Goal: Information Seeking & Learning: Learn about a topic

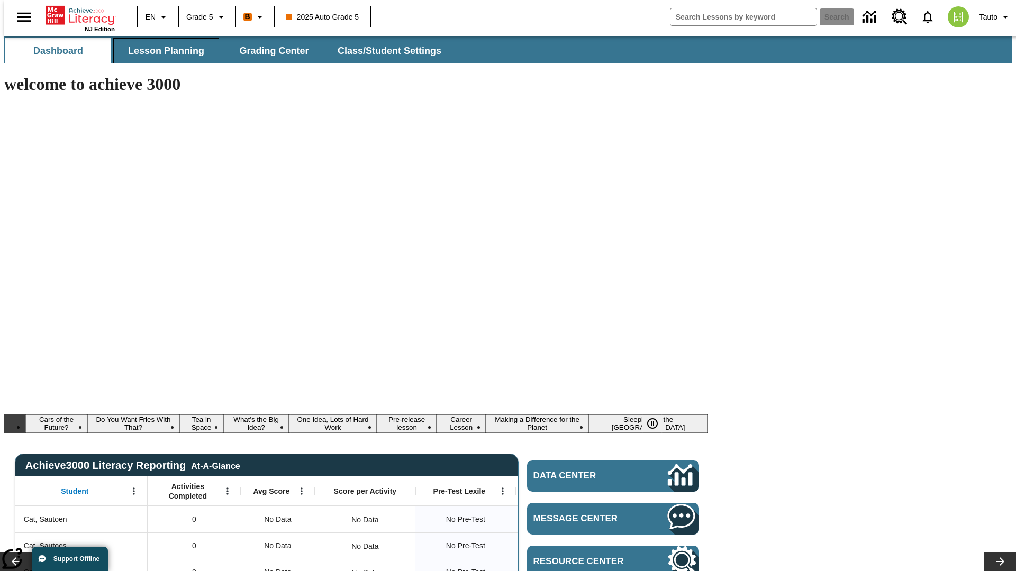
click at [162, 51] on span "Lesson Planning" at bounding box center [166, 51] width 76 height 12
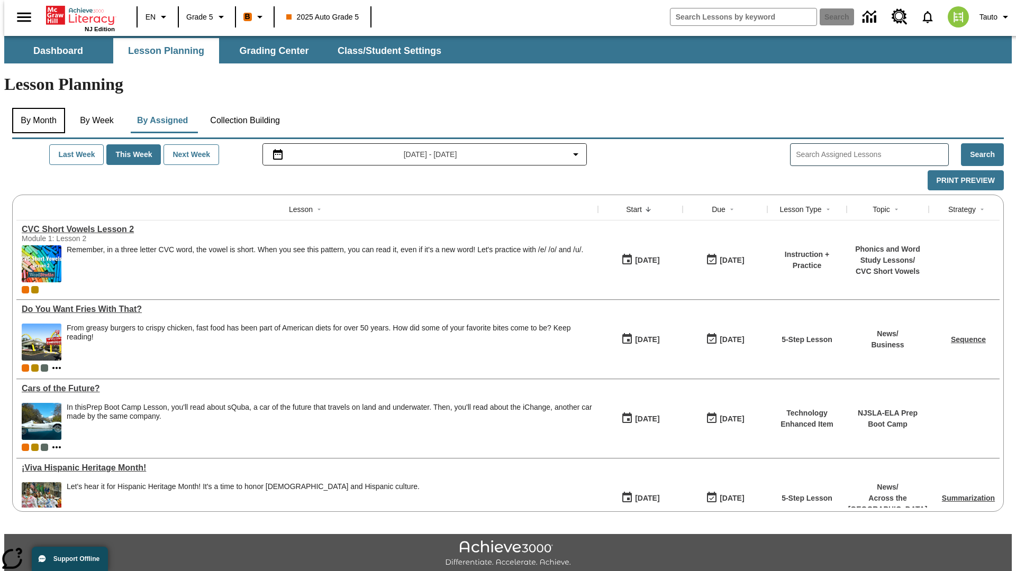
click at [35, 108] on button "By Month" at bounding box center [38, 120] width 53 height 25
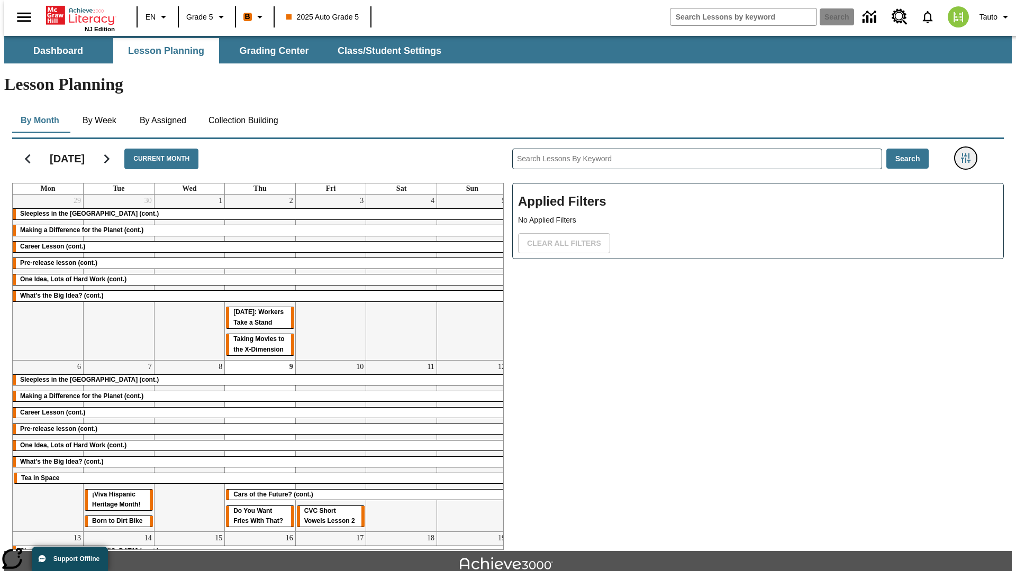
click at [969, 153] on icon "Filters Side menu" at bounding box center [966, 158] width 10 height 10
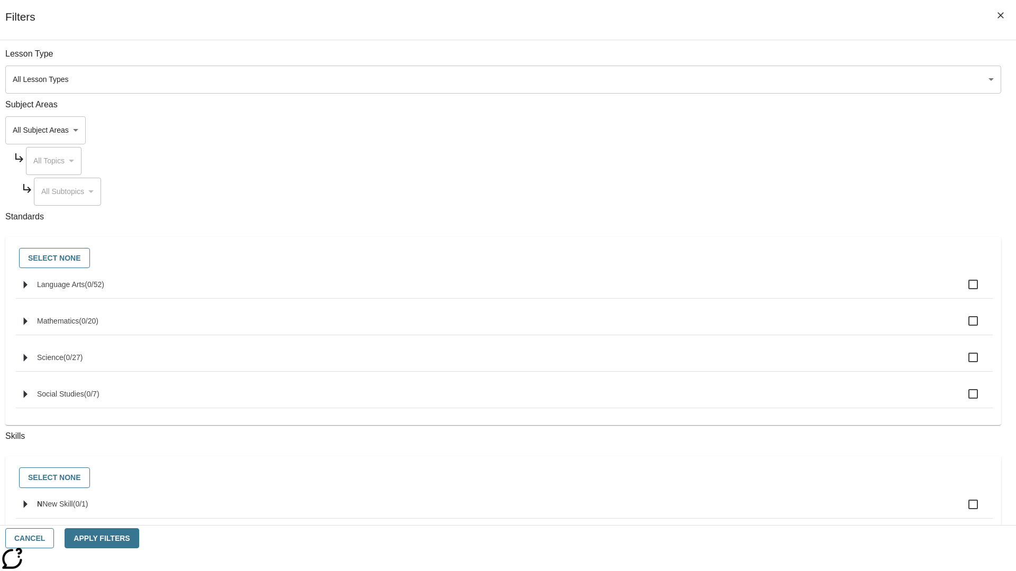
click at [762, 79] on body "Skip to main content NJ Edition EN Grade 5 B 2025 Auto Grade 5 Search 0 Tauto D…" at bounding box center [507, 328] width 1007 height 584
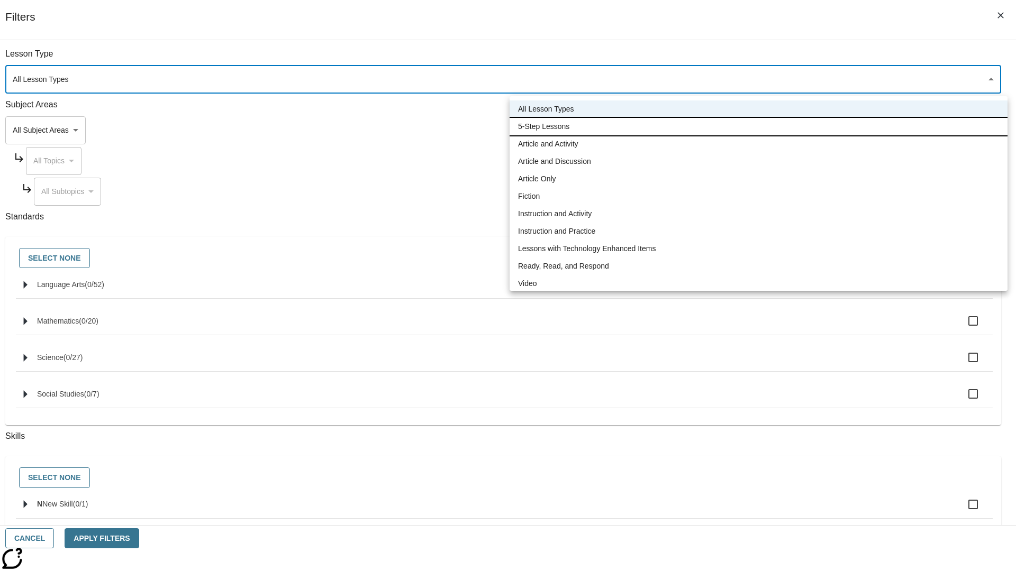
click at [758, 126] on li "5-Step Lessons" at bounding box center [758, 126] width 498 height 17
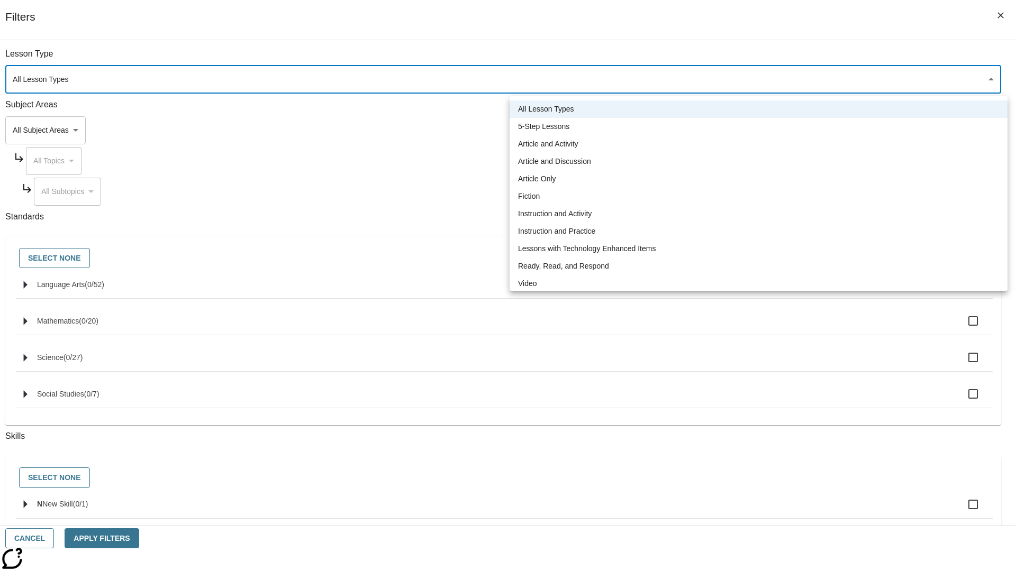
type input "1"
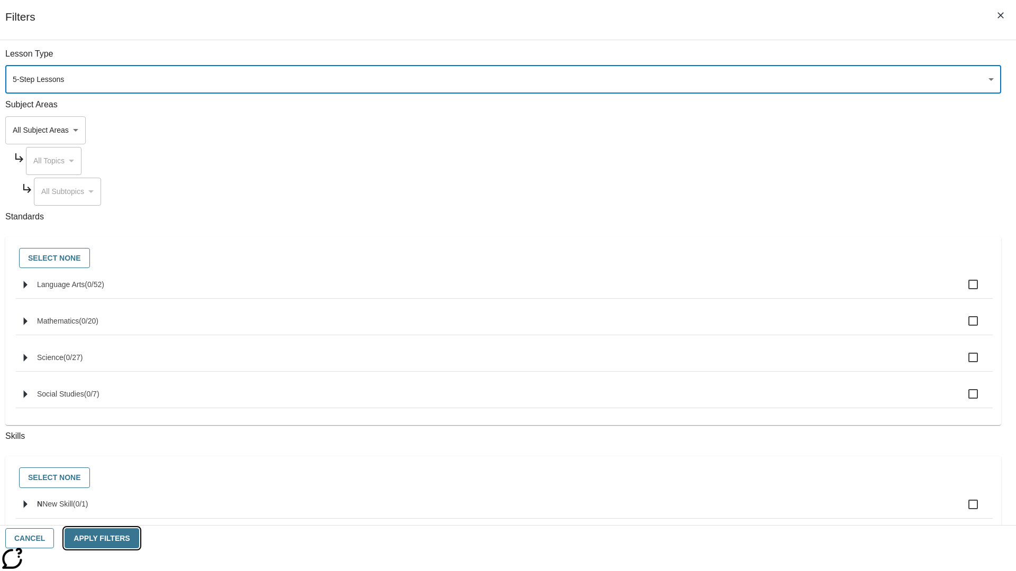
click at [139, 539] on button "Apply Filters" at bounding box center [102, 539] width 74 height 21
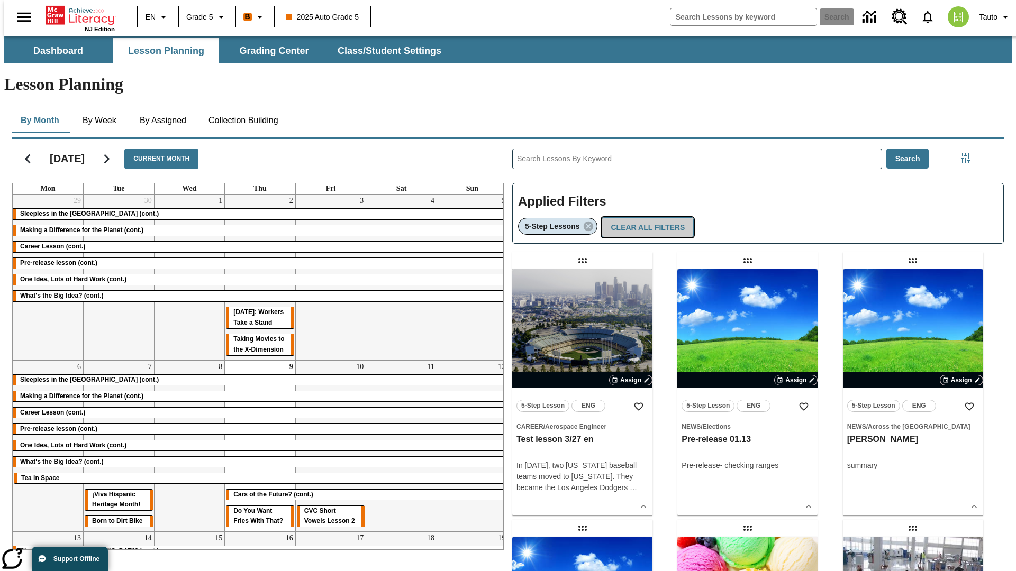
click at [644, 217] on button "Clear All Filters" at bounding box center [648, 227] width 92 height 21
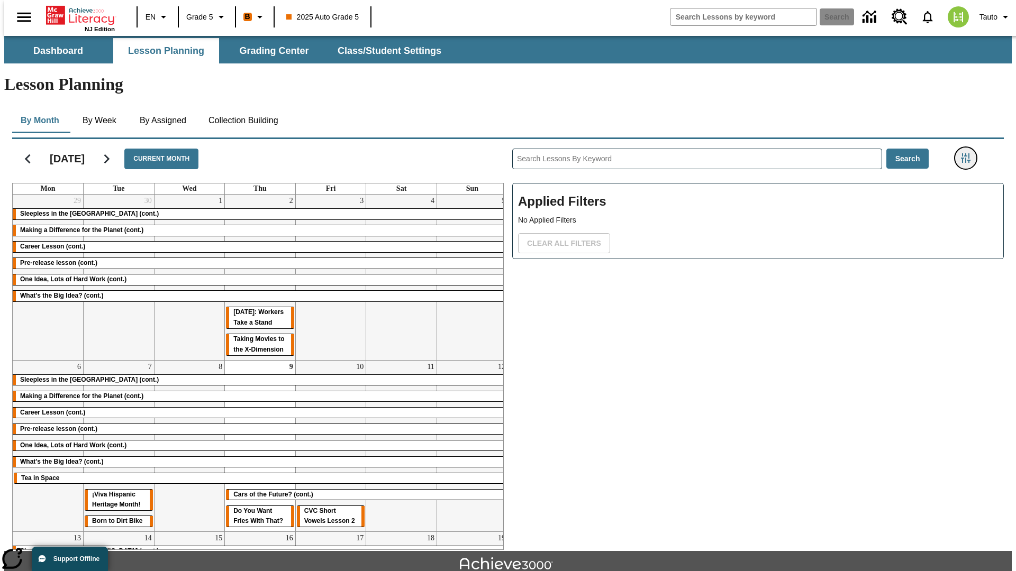
click at [969, 153] on icon "Filters Side menu" at bounding box center [966, 158] width 10 height 10
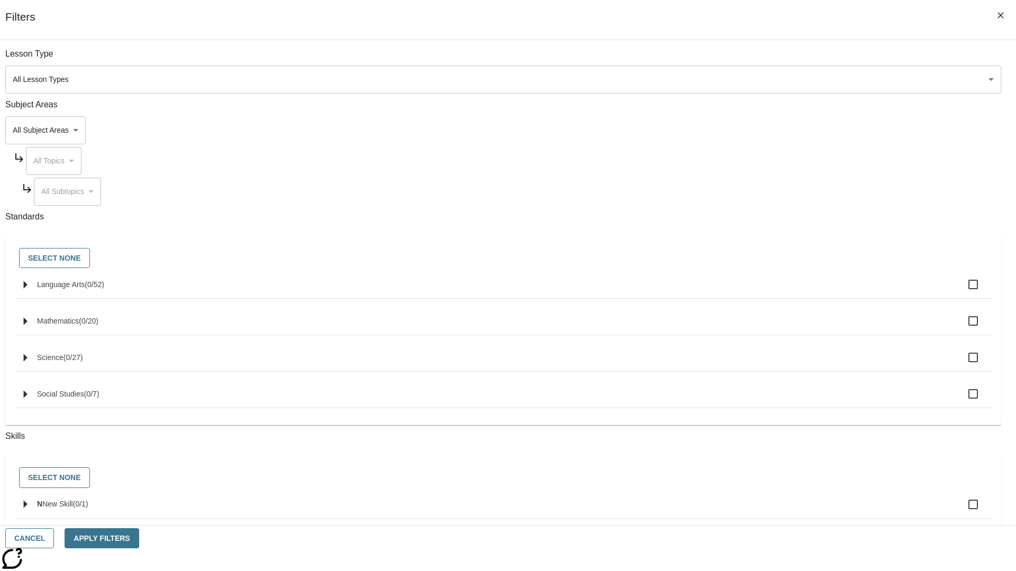
click at [762, 130] on body "Skip to main content NJ Edition EN Grade 5 B 2025 Auto Grade 5 Search 0 Tauto D…" at bounding box center [507, 328] width 1007 height 584
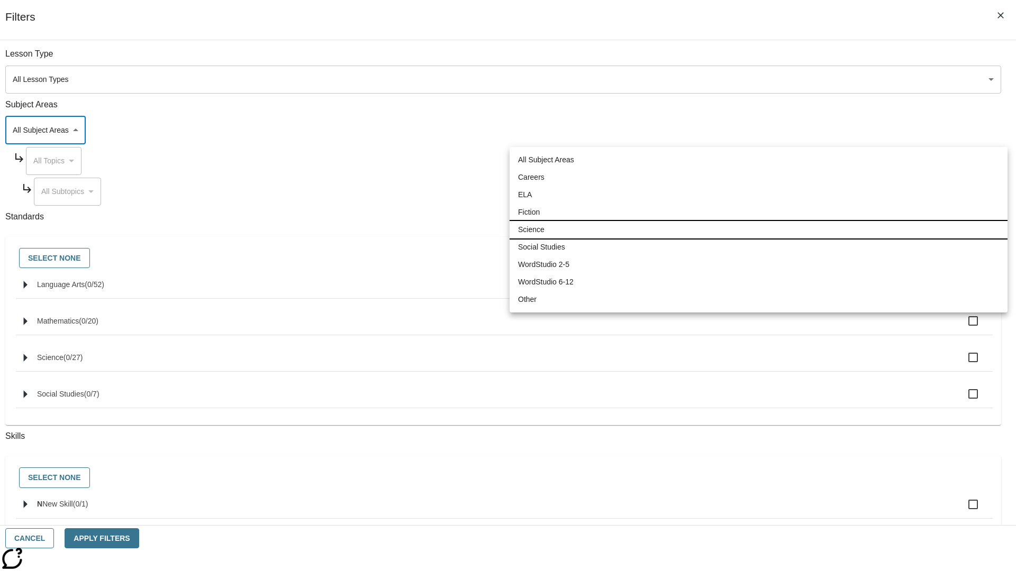
click at [758, 230] on li "Science" at bounding box center [758, 229] width 498 height 17
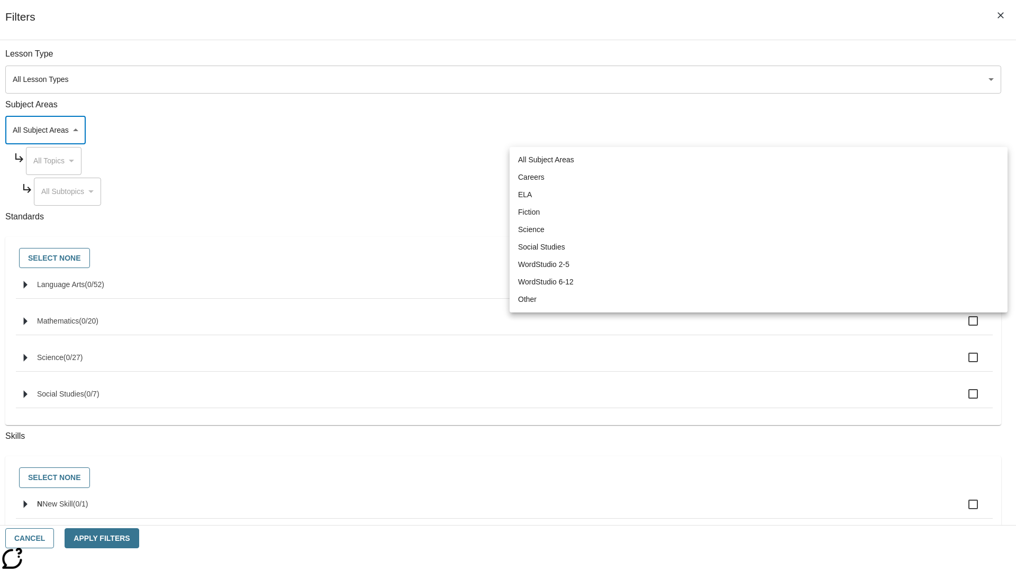
type input "2"
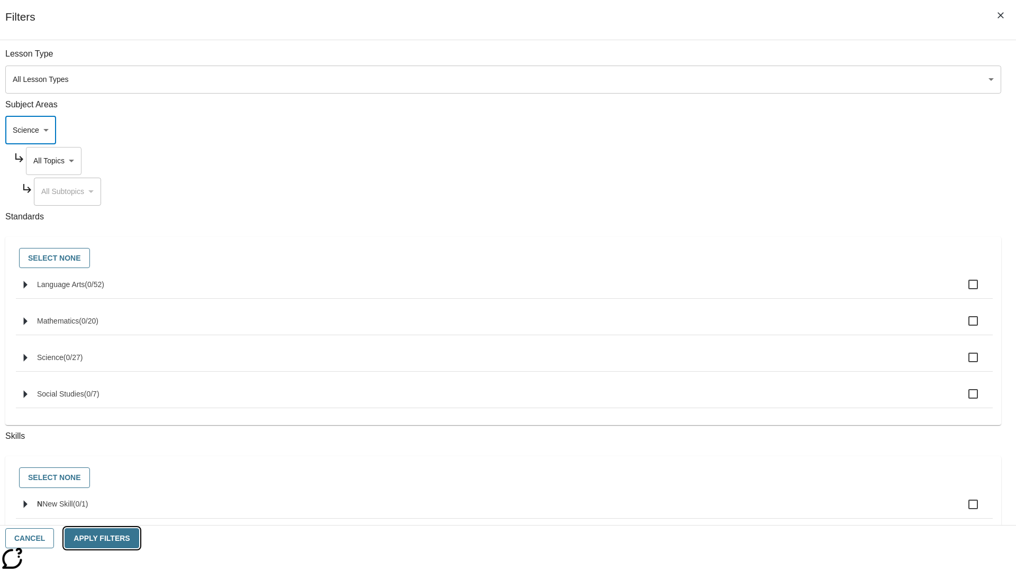
click at [139, 539] on button "Apply Filters" at bounding box center [102, 539] width 74 height 21
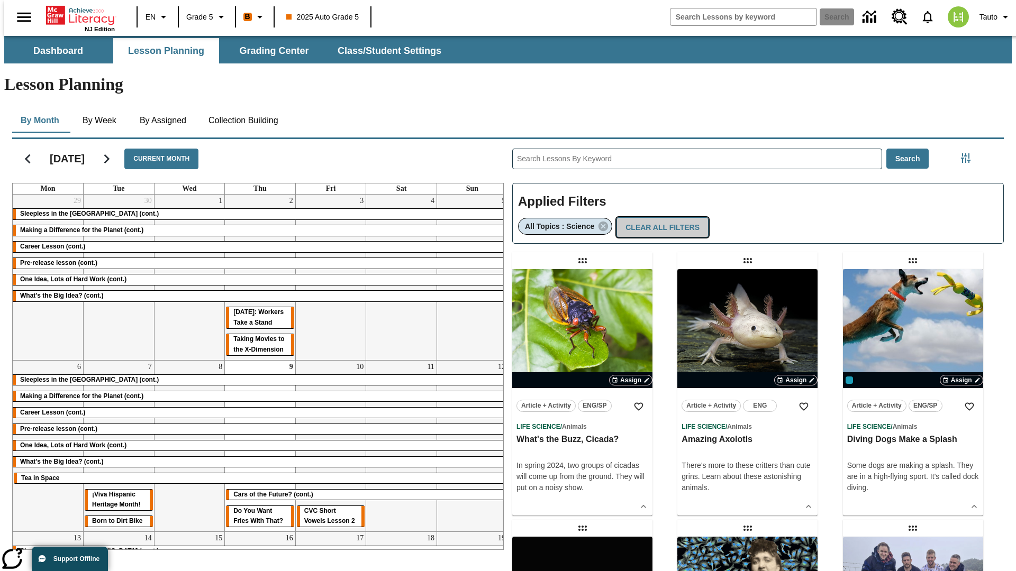
click at [658, 217] on button "Clear All Filters" at bounding box center [662, 227] width 92 height 21
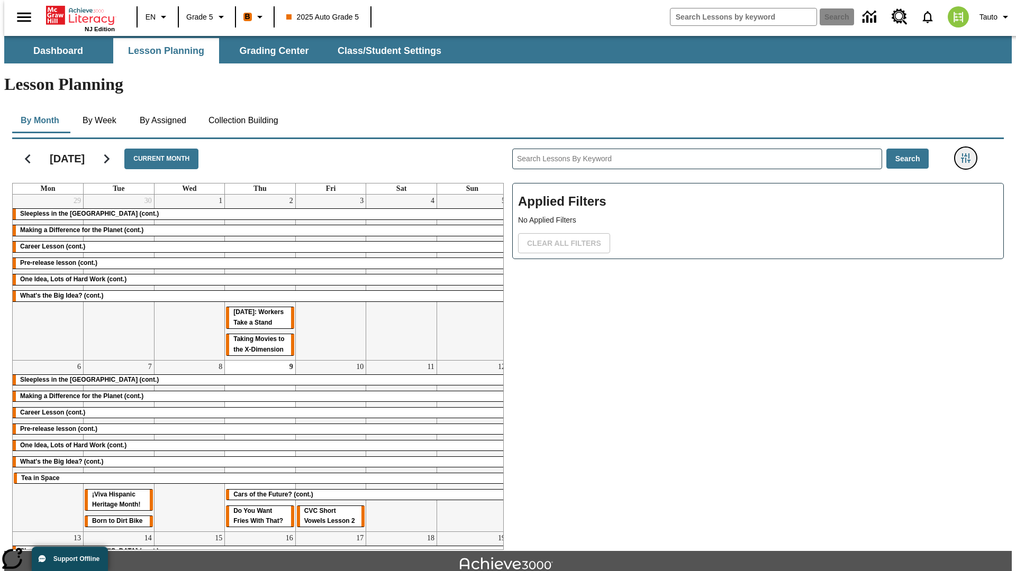
click at [969, 153] on icon "Filters Side menu" at bounding box center [966, 158] width 10 height 10
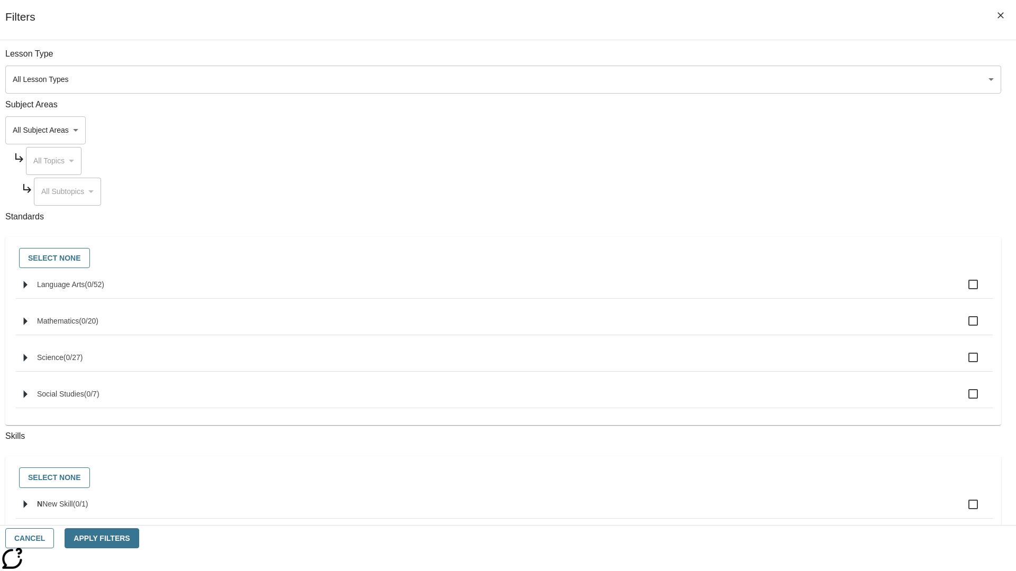
click at [85, 289] on span "Language Arts" at bounding box center [61, 284] width 48 height 8
click at [962, 290] on input "Language Arts ( 0 / 52 )" at bounding box center [973, 285] width 22 height 22
checkbox input "true"
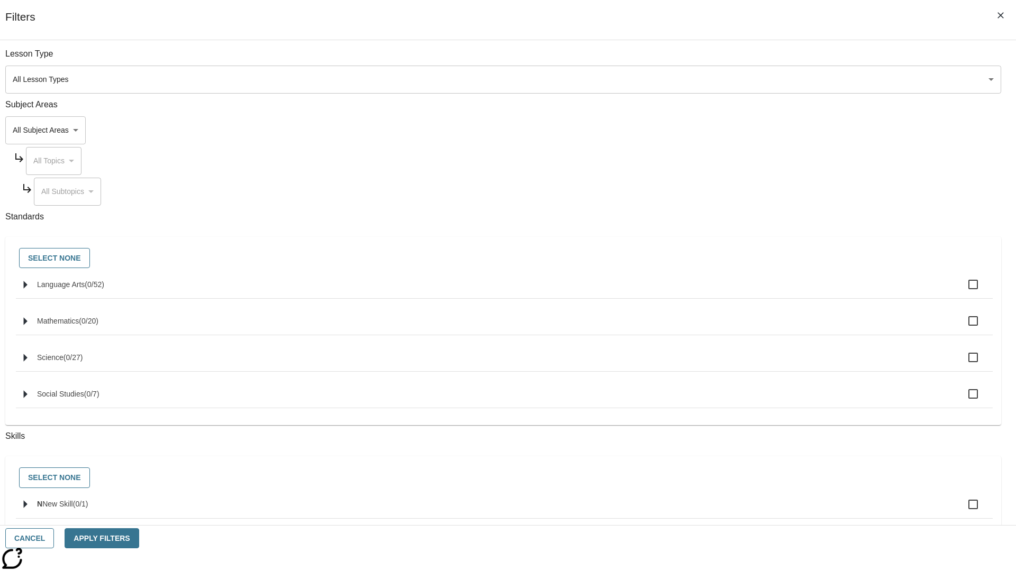
checkbox input "true"
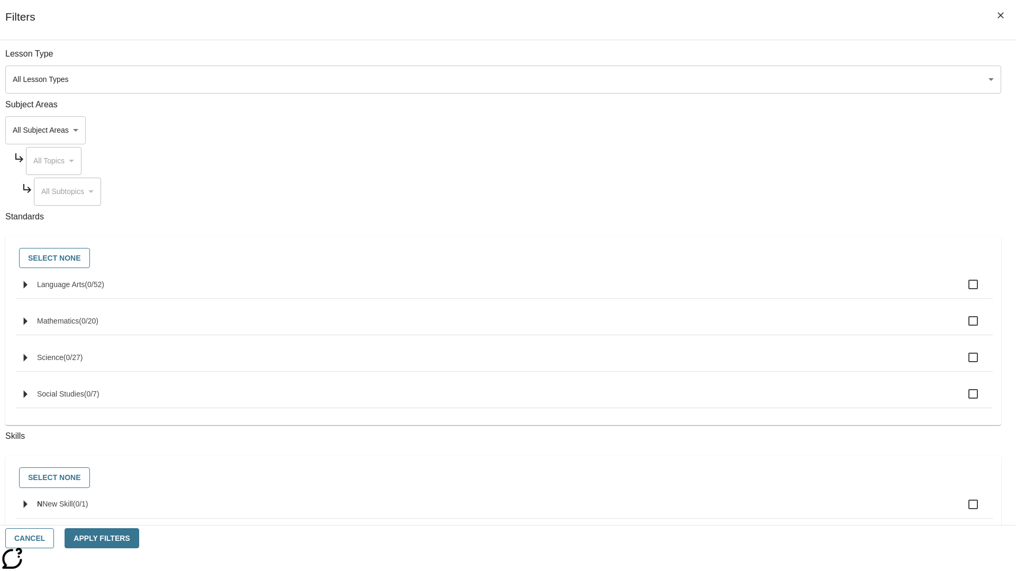
checkbox input "true"
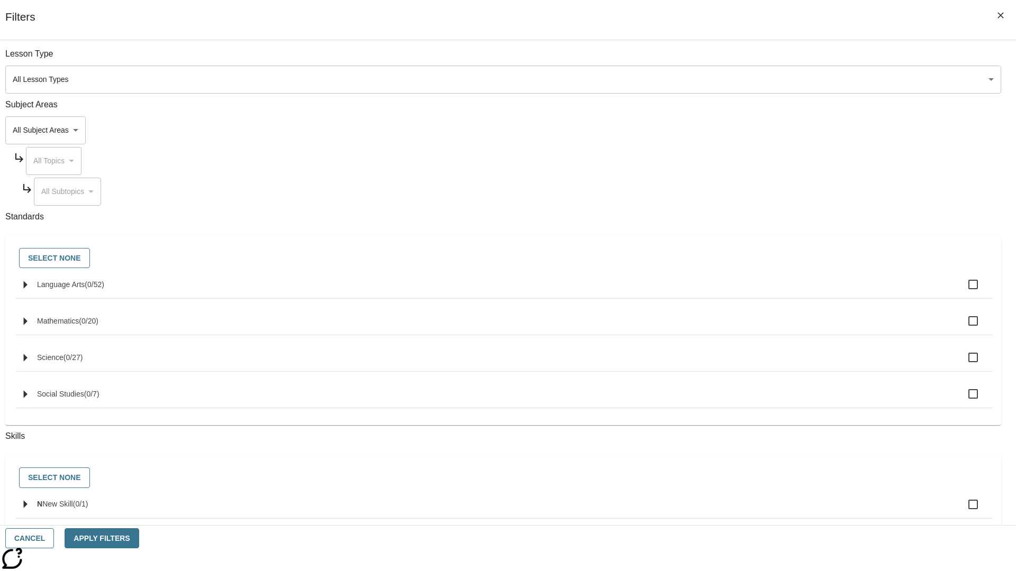
checkbox input "true"
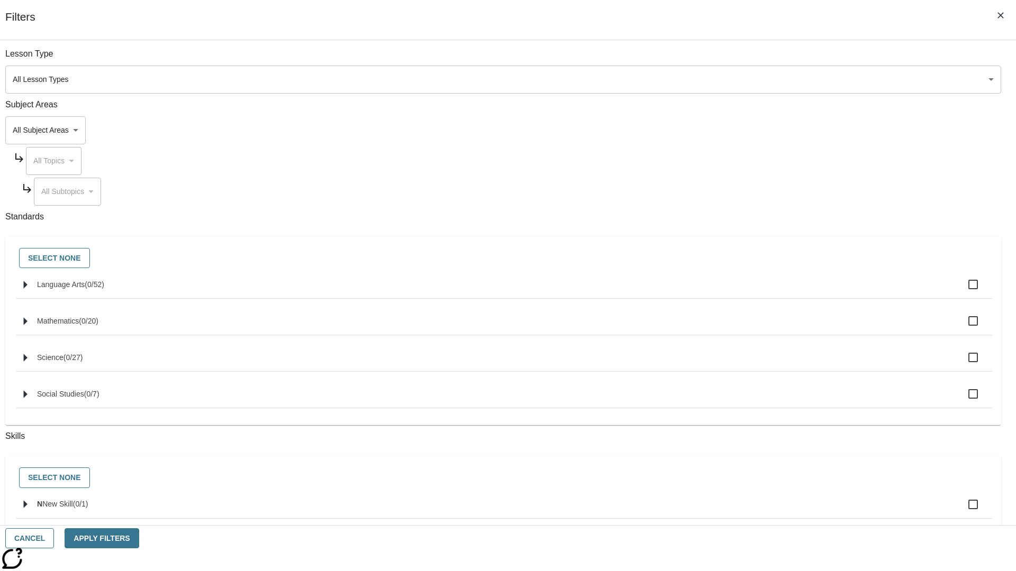
checkbox input "true"
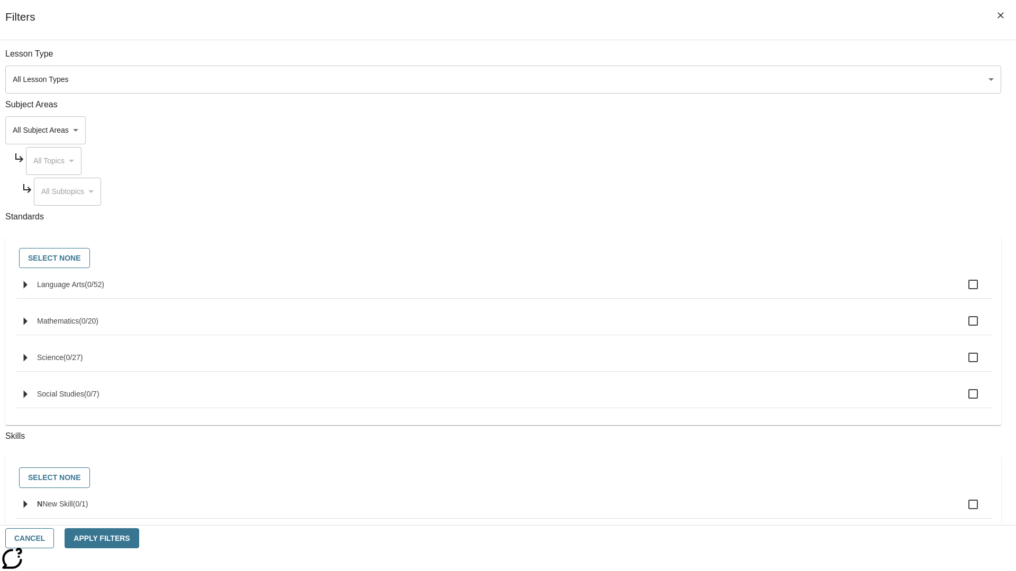
checkbox input "true"
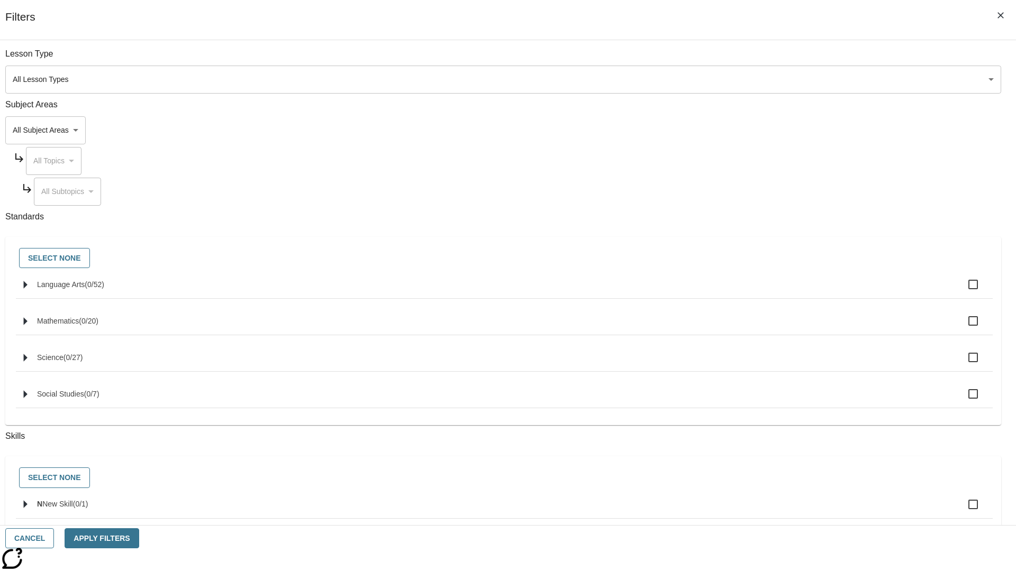
checkbox input "true"
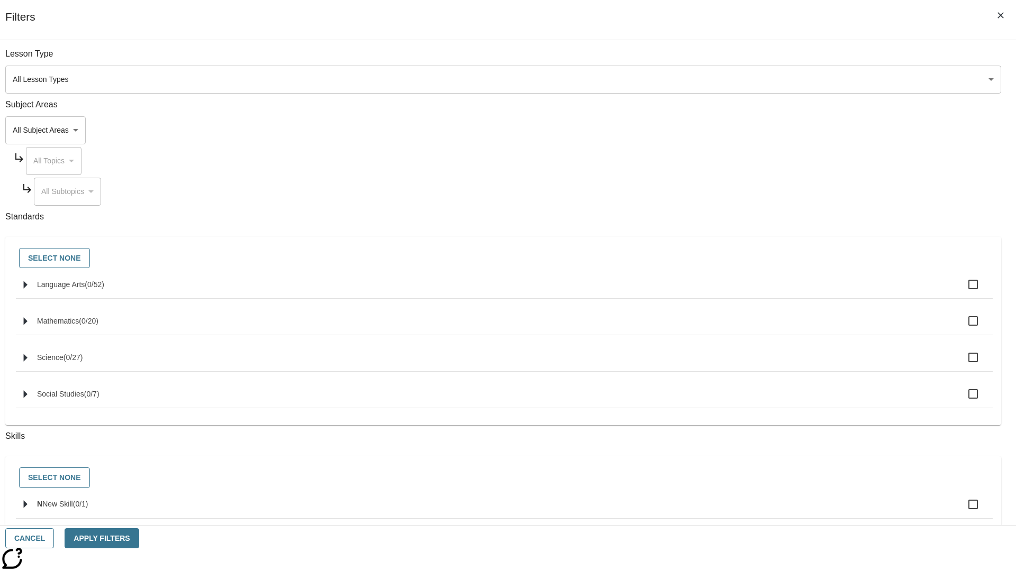
checkbox input "true"
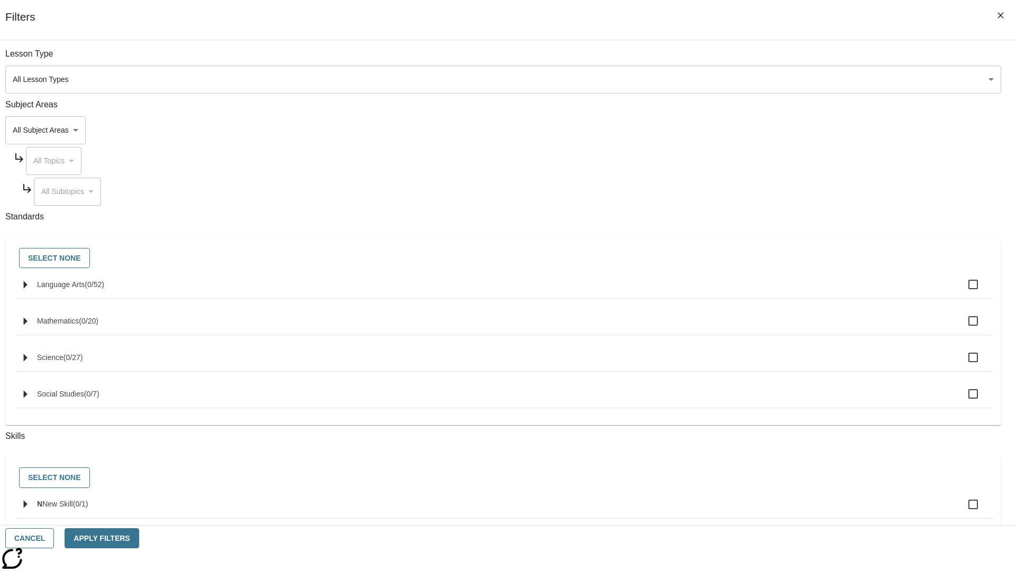
checkbox input "true"
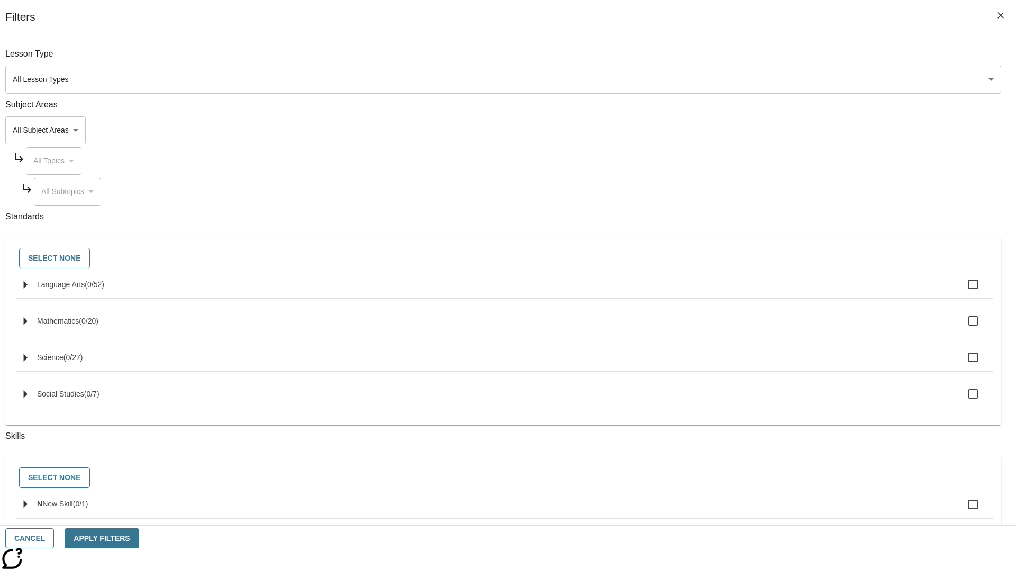
checkbox input "true"
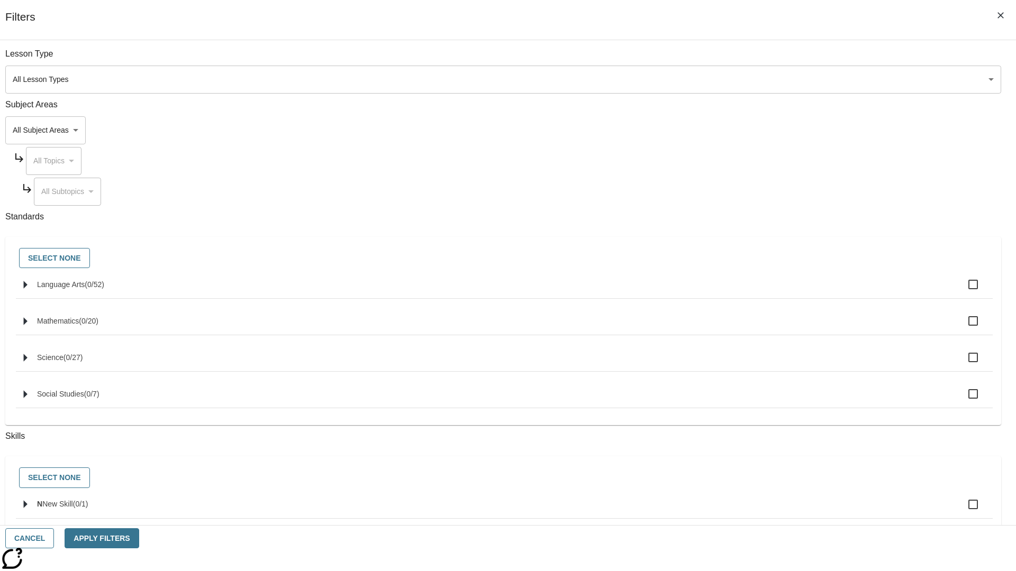
checkbox input "true"
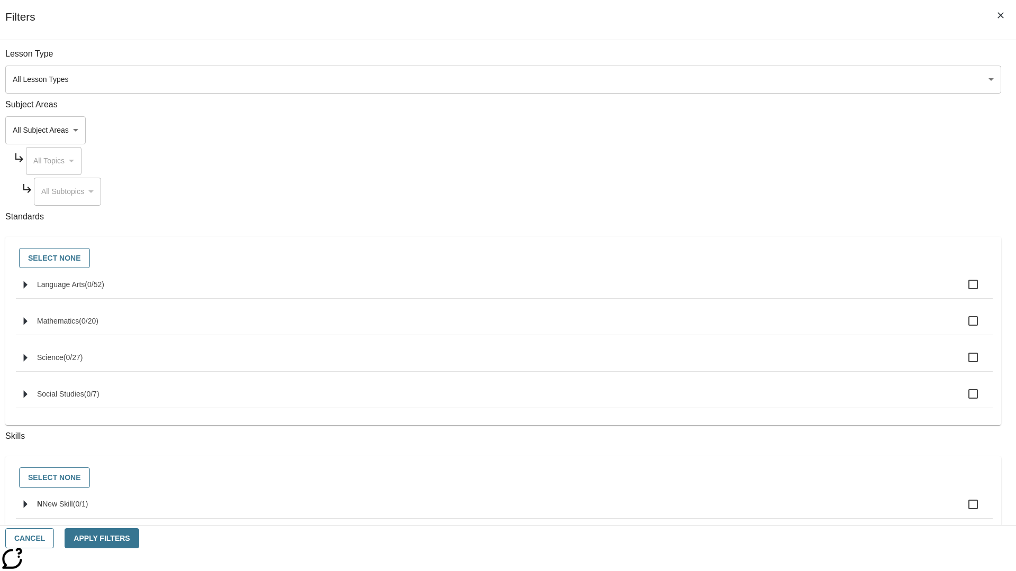
checkbox input "true"
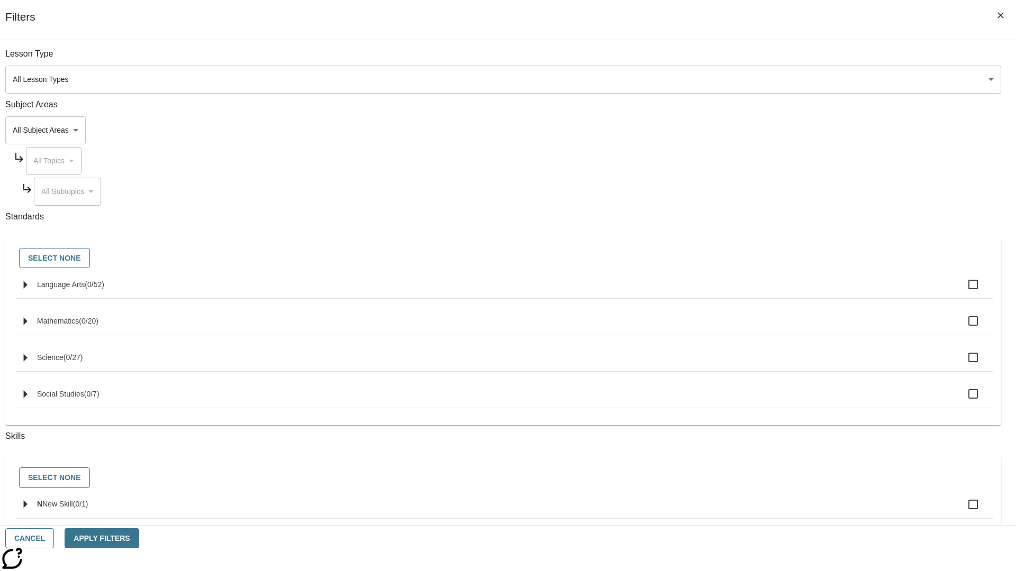
checkbox input "true"
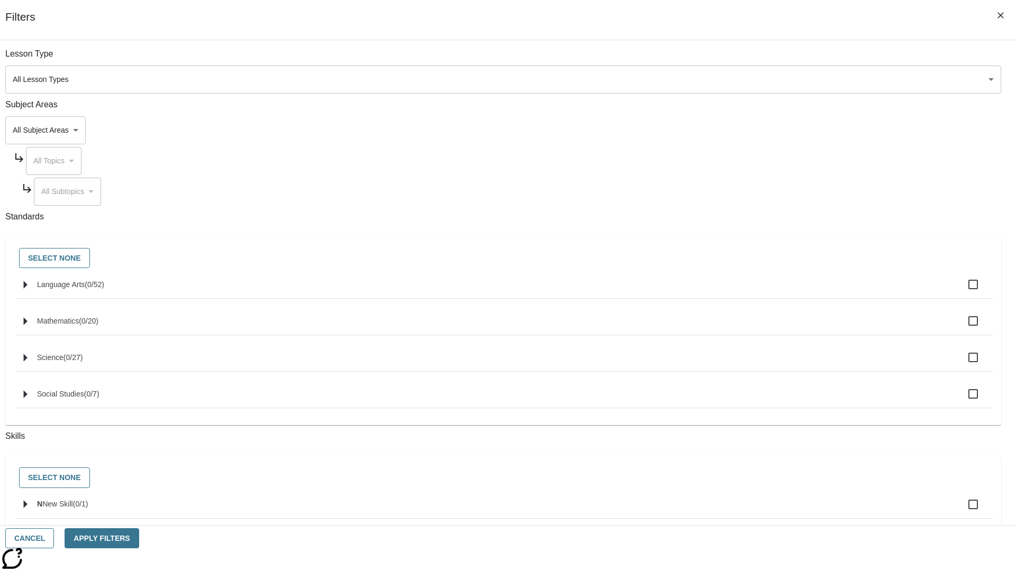
checkbox input "true"
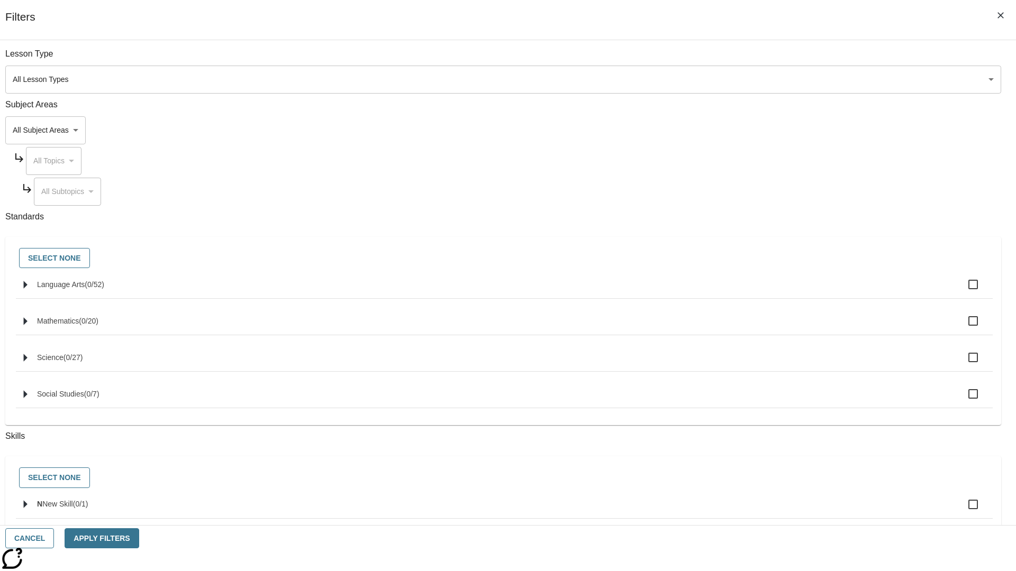
checkbox input "true"
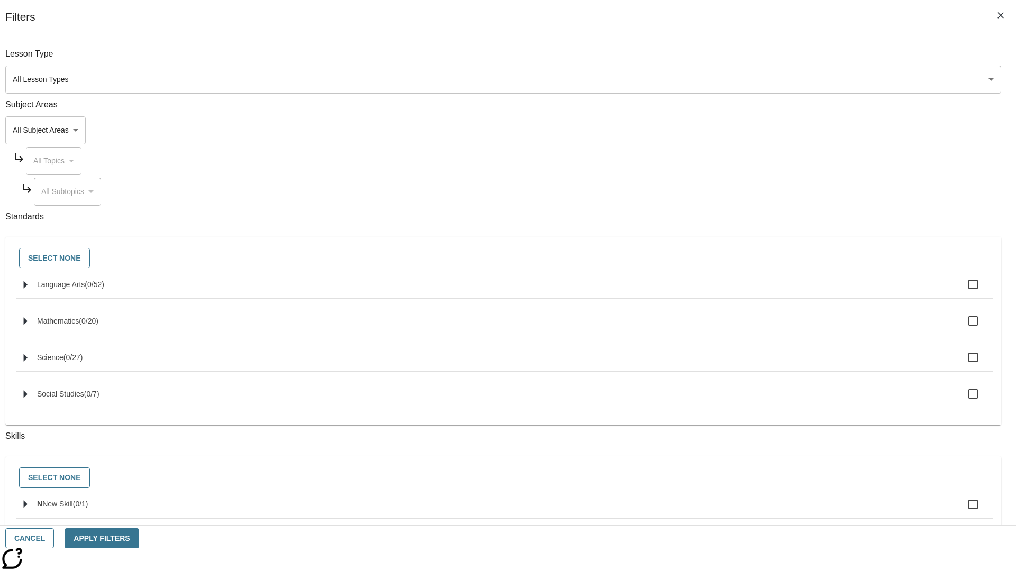
checkbox input "true"
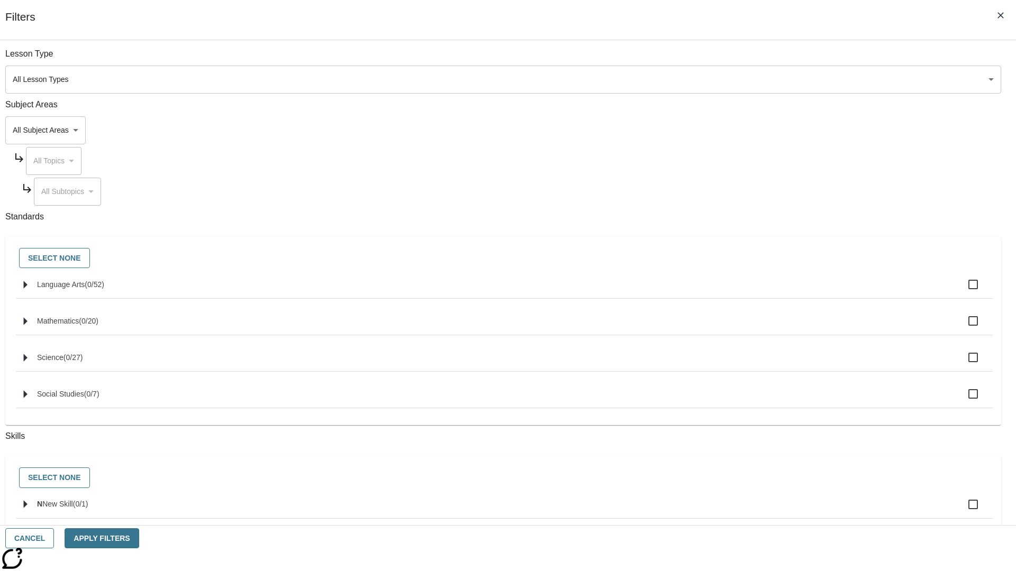
checkbox input "true"
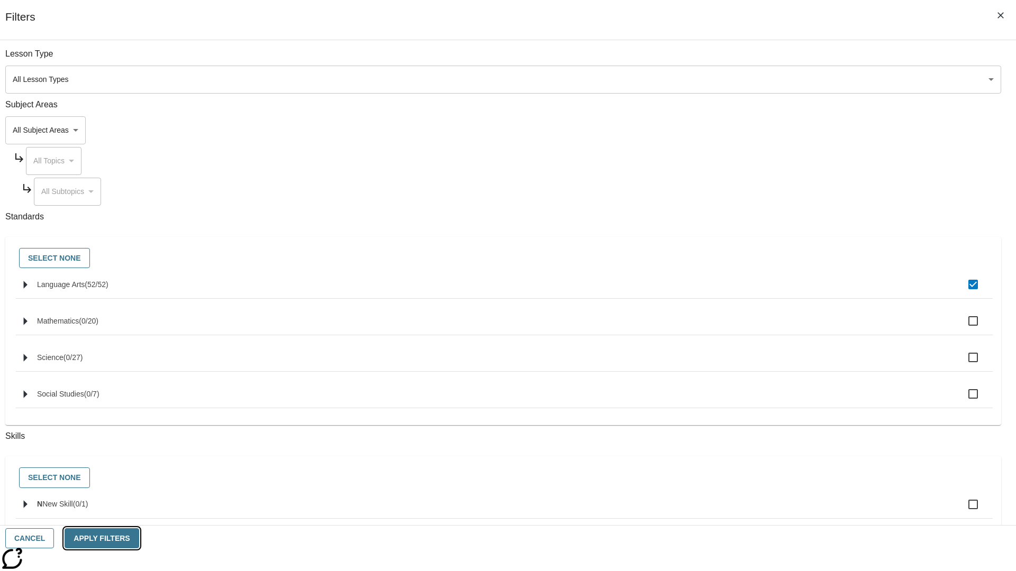
click at [139, 539] on button "Apply Filters" at bounding box center [102, 539] width 74 height 21
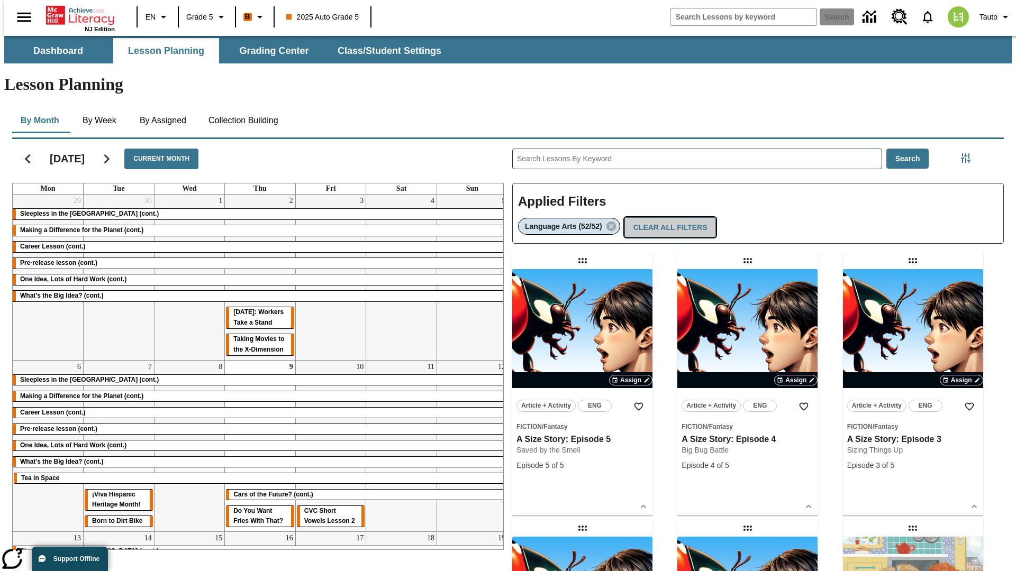
click at [668, 217] on button "Clear All Filters" at bounding box center [670, 227] width 92 height 21
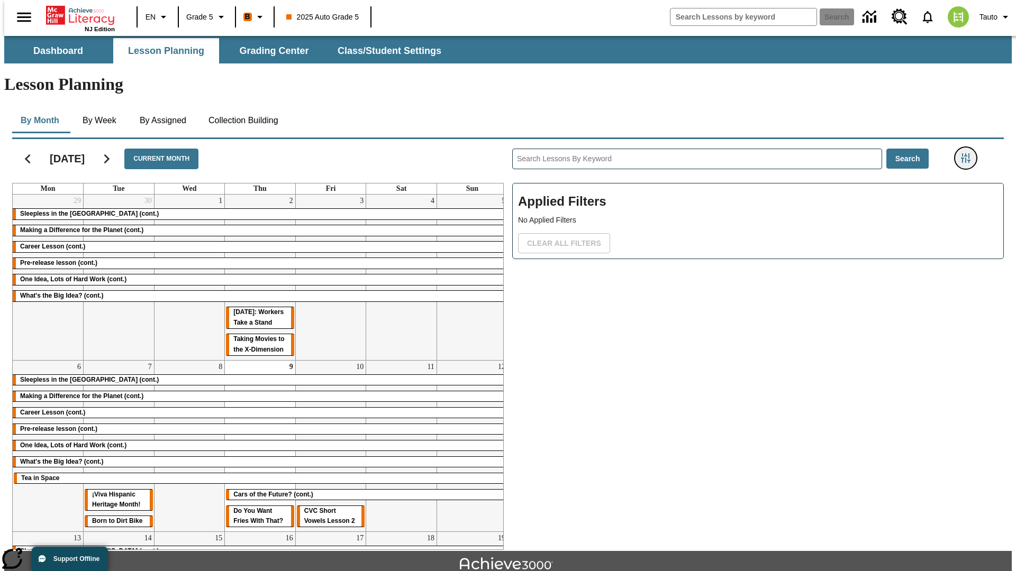
click at [969, 153] on icon "Filters Side menu" at bounding box center [966, 158] width 10 height 10
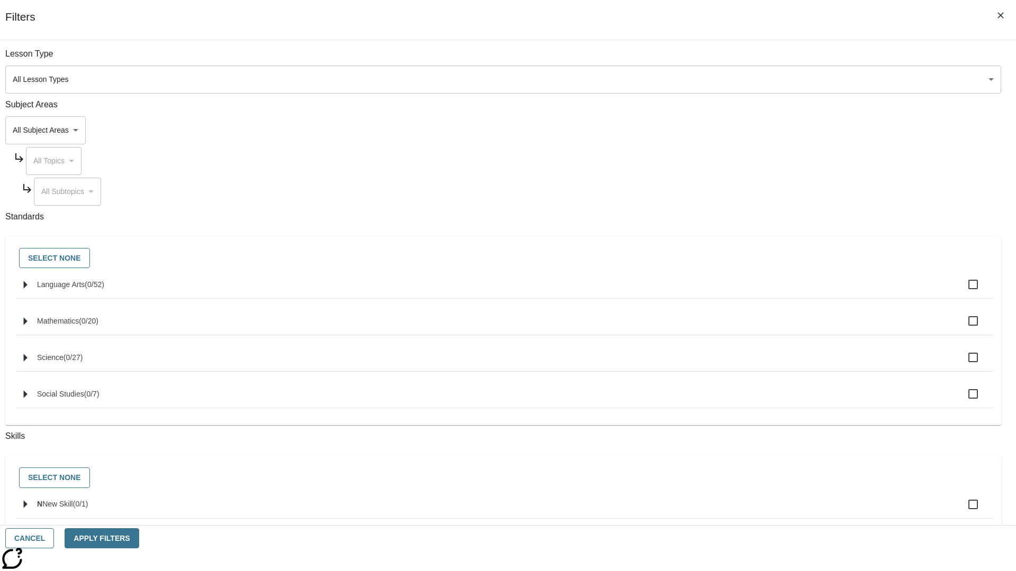
click at [763, 511] on label "N New Skill ( 0 / 1 )" at bounding box center [510, 505] width 947 height 22
click at [962, 511] on input "N New Skill ( 0 / 1 )" at bounding box center [973, 505] width 22 height 22
checkbox input "true"
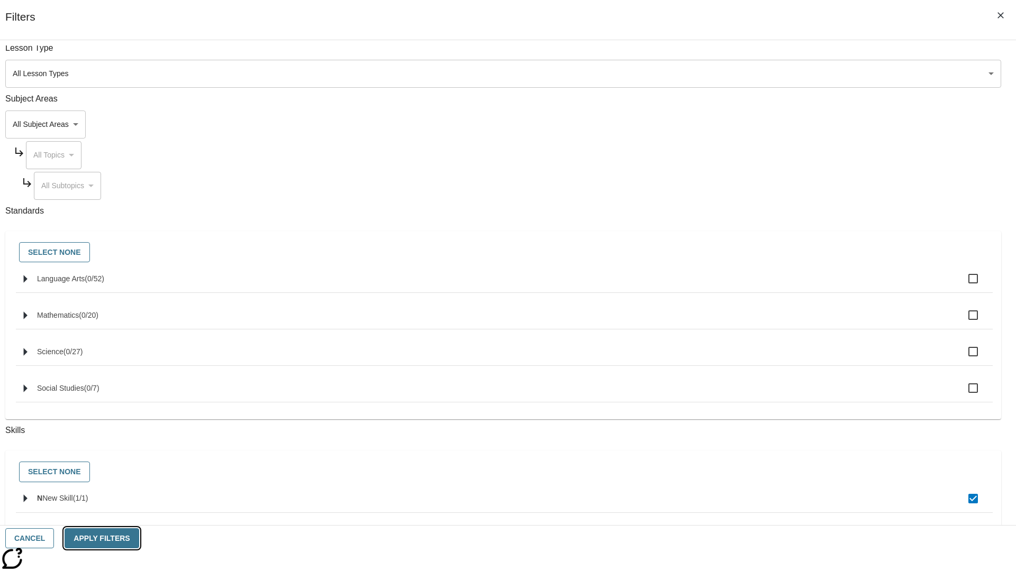
click at [139, 539] on button "Apply Filters" at bounding box center [102, 539] width 74 height 21
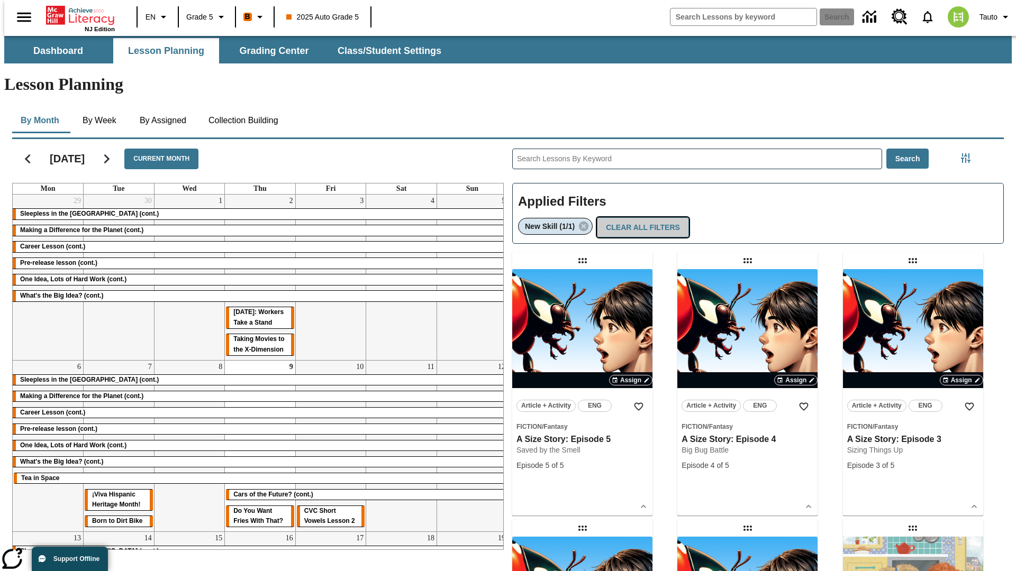
click at [640, 217] on button "Clear All Filters" at bounding box center [643, 227] width 92 height 21
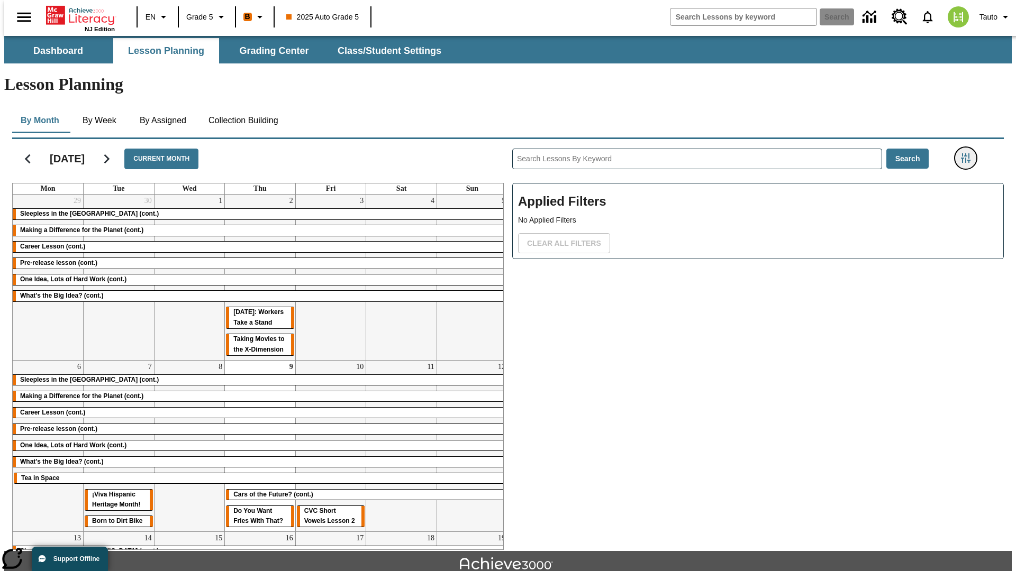
click at [969, 153] on icon "Filters Side menu" at bounding box center [966, 158] width 10 height 10
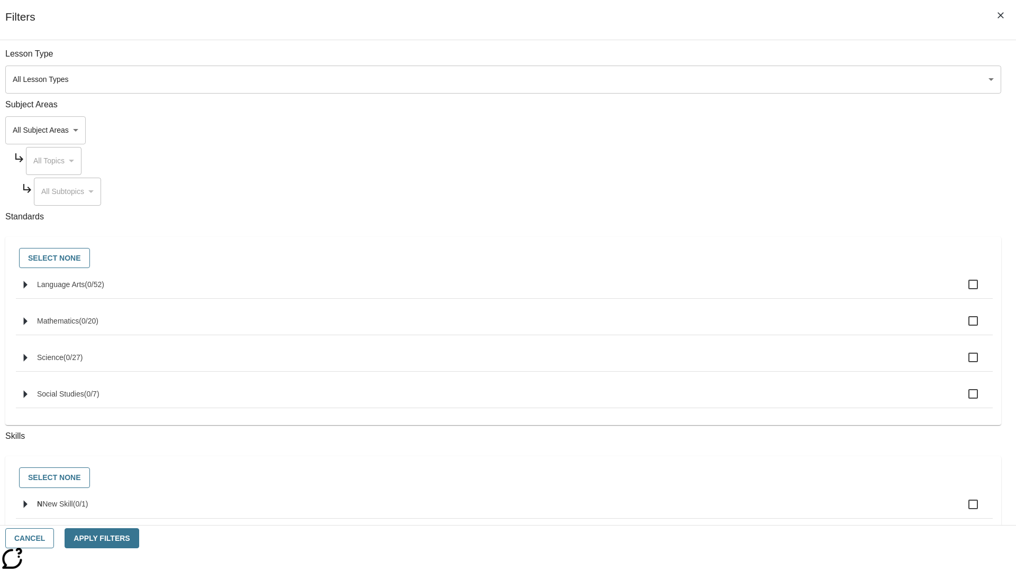
checkbox input "true"
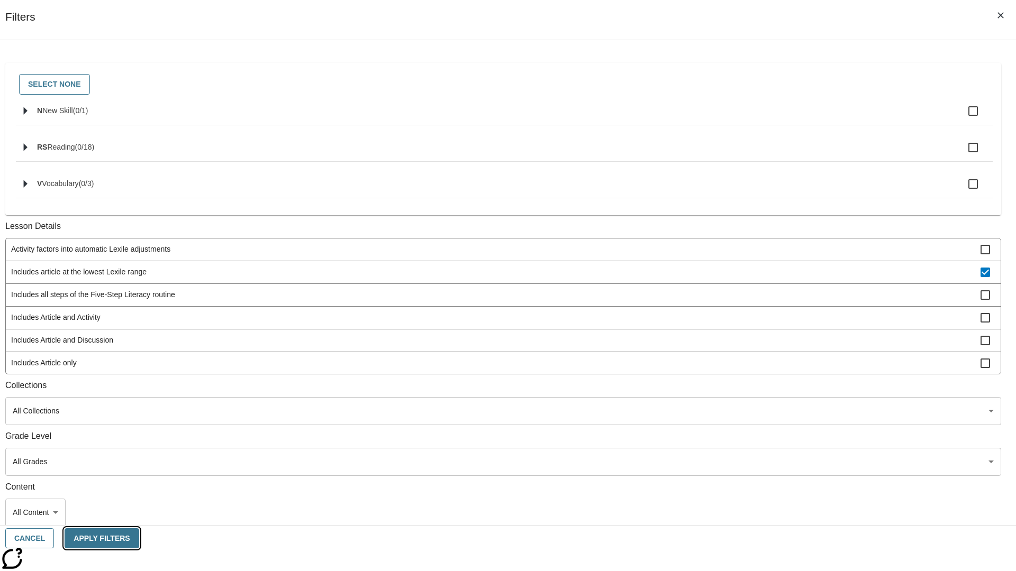
click at [139, 539] on button "Apply Filters" at bounding box center [102, 539] width 74 height 21
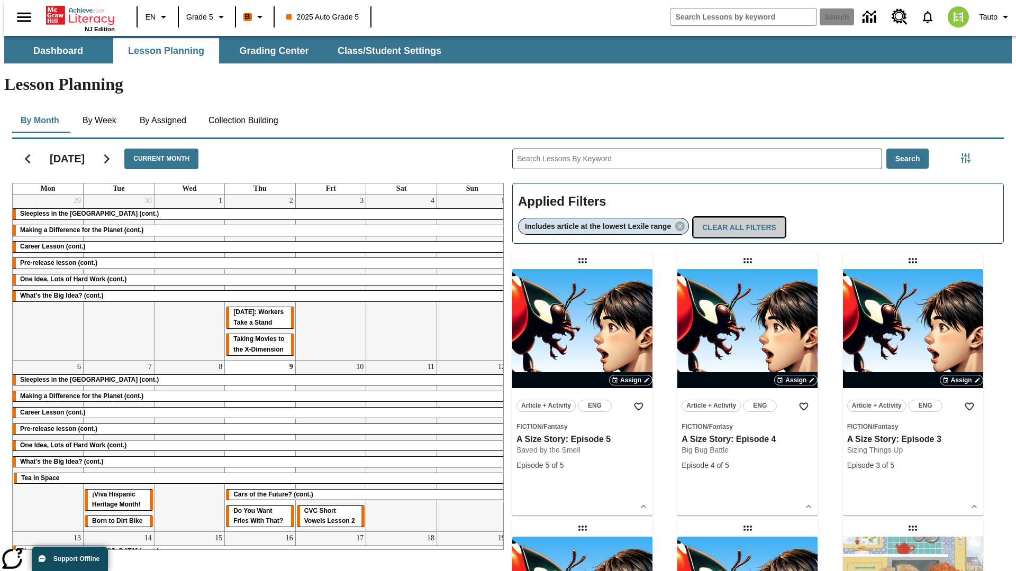
click at [741, 217] on button "Clear All Filters" at bounding box center [739, 227] width 92 height 21
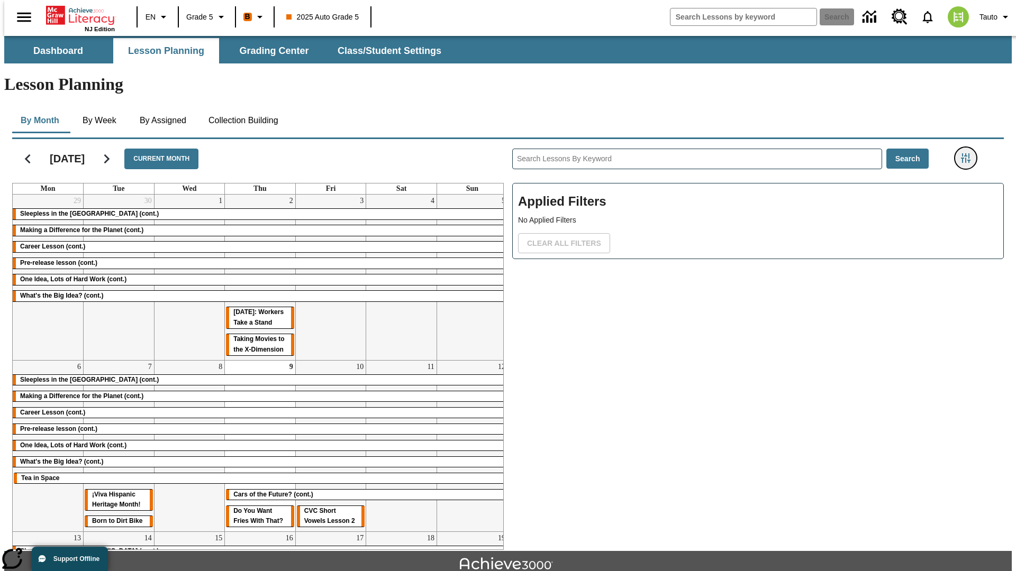
click at [969, 153] on icon "Filters Side menu" at bounding box center [966, 158] width 10 height 10
